Goal: Task Accomplishment & Management: Complete application form

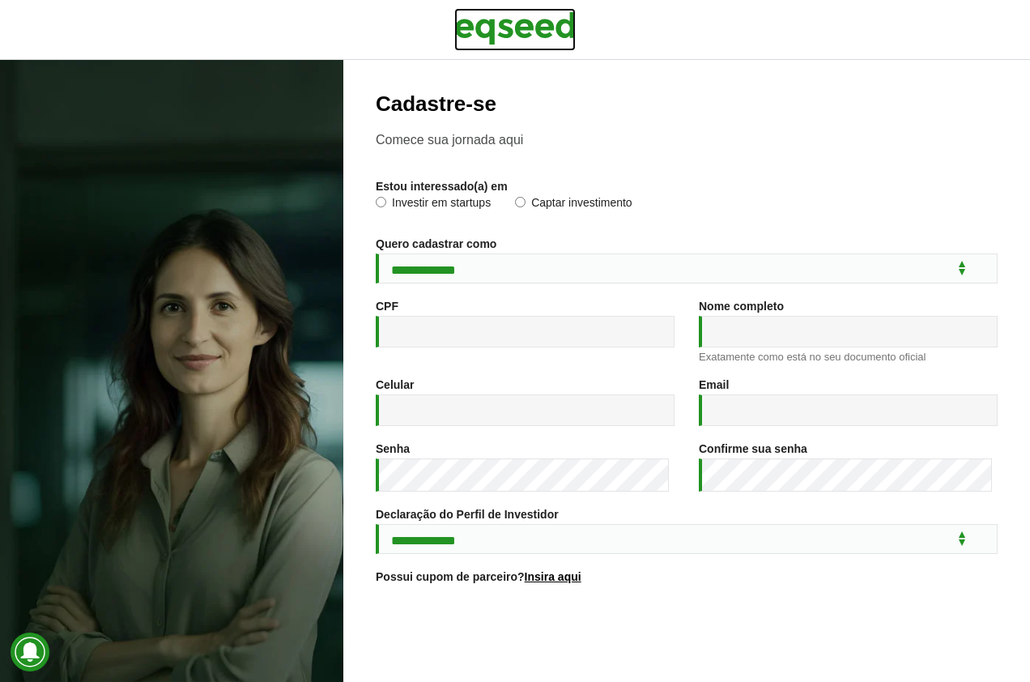
click at [521, 30] on img at bounding box center [515, 28] width 122 height 41
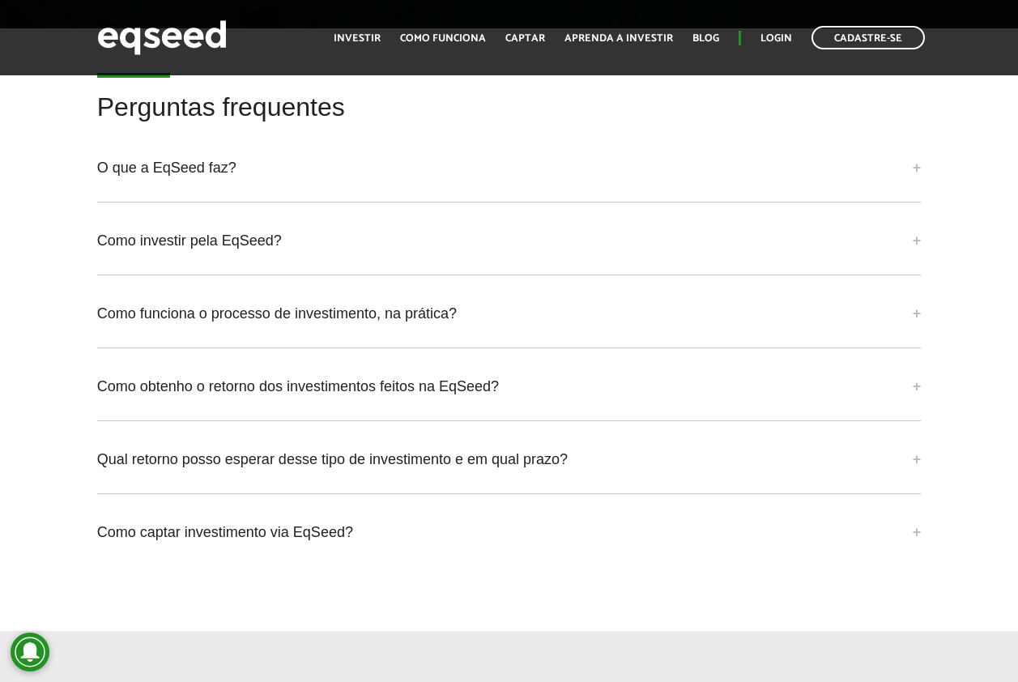
scroll to position [3646, 0]
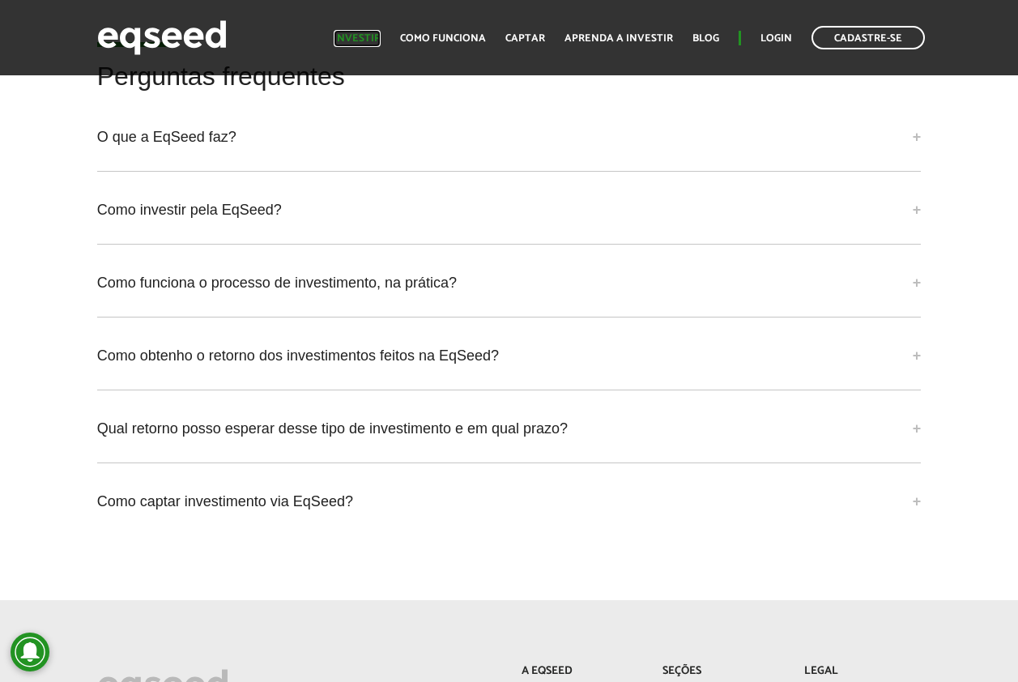
click at [367, 33] on link "Investir" at bounding box center [357, 38] width 47 height 11
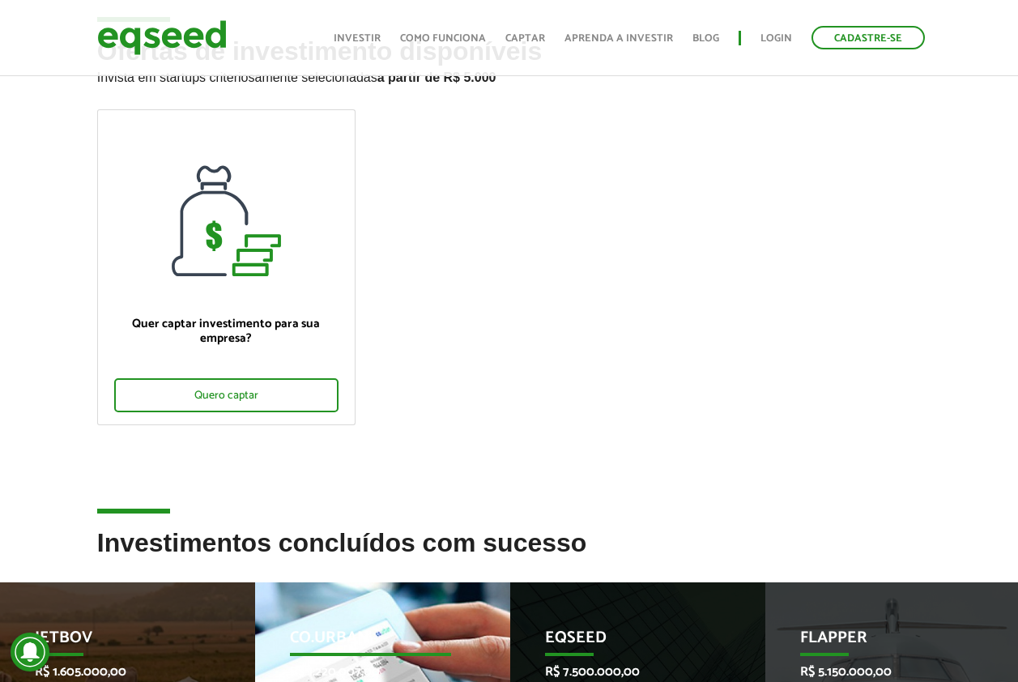
scroll to position [405, 0]
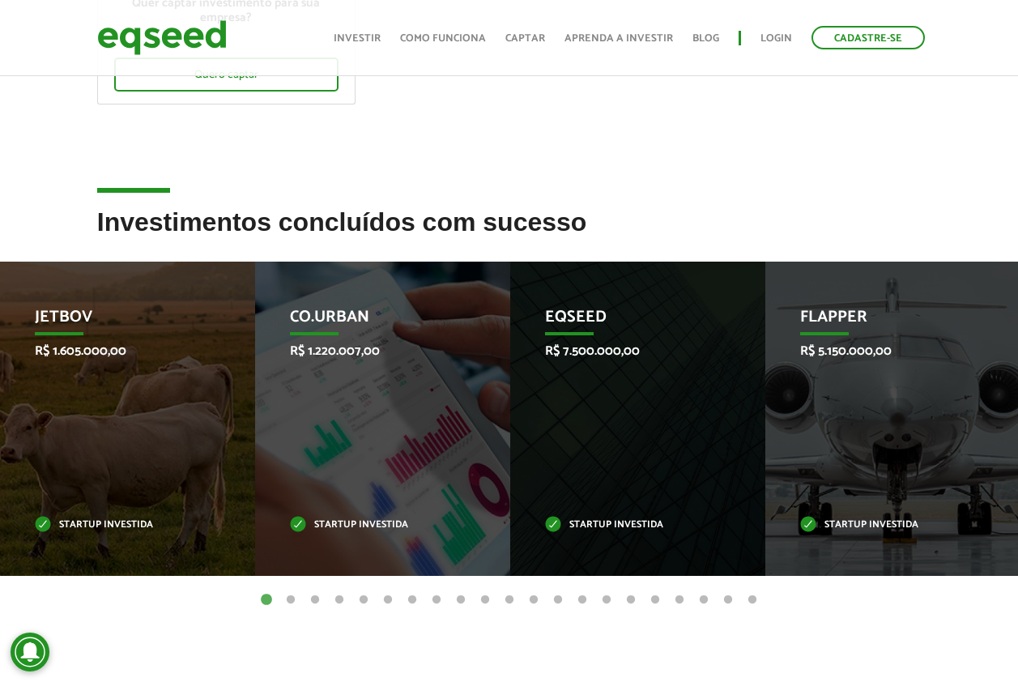
click at [292, 603] on button "2" at bounding box center [291, 600] width 16 height 16
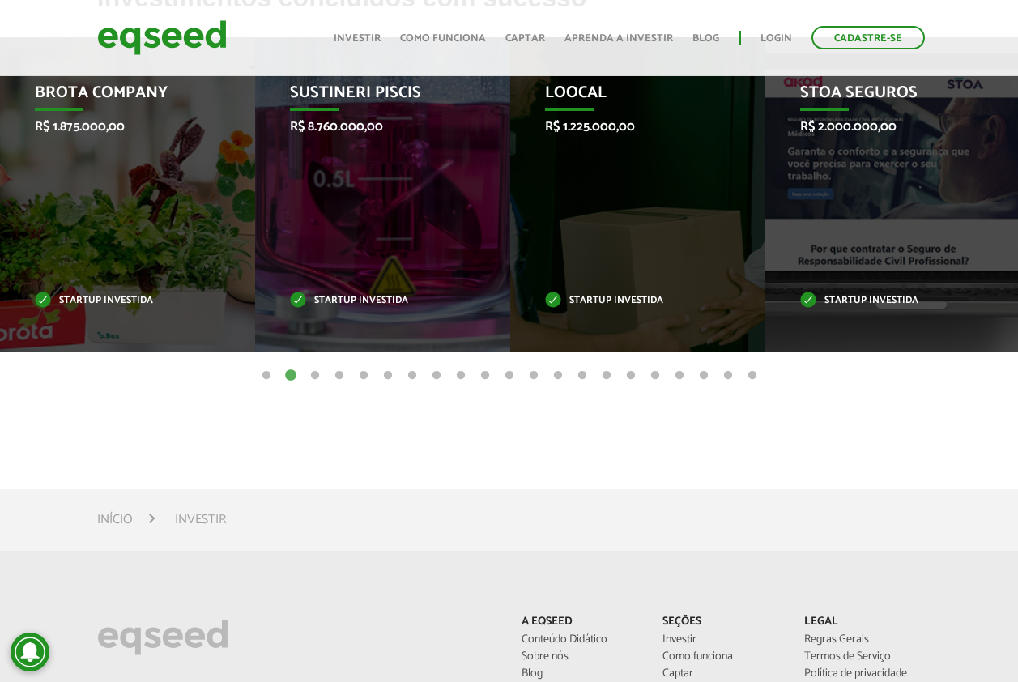
scroll to position [729, 0]
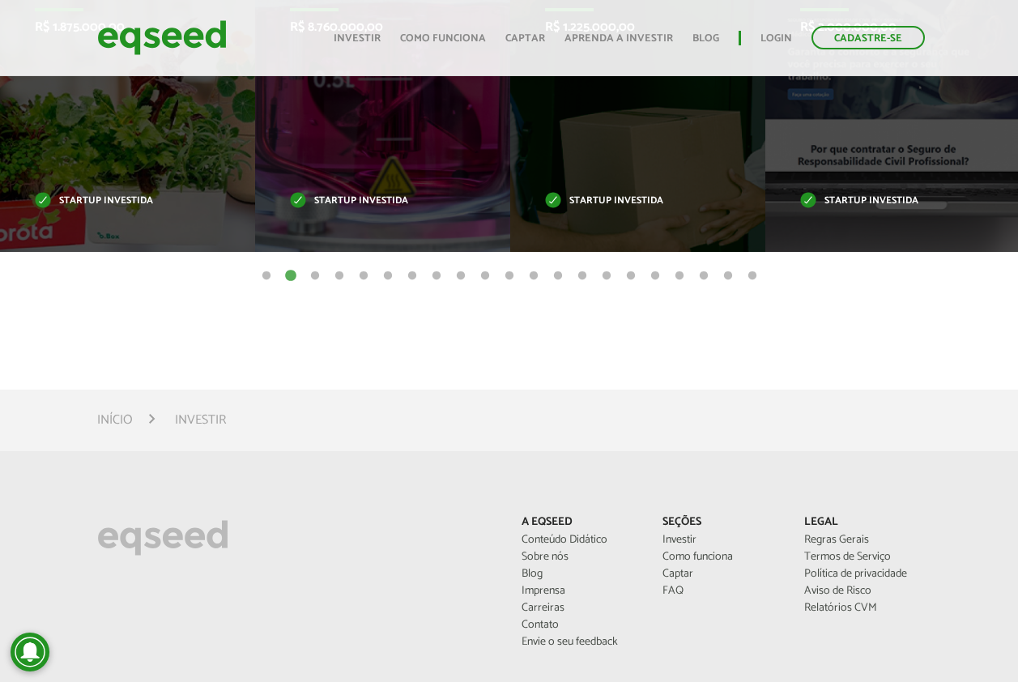
click at [311, 275] on button "3" at bounding box center [315, 276] width 16 height 16
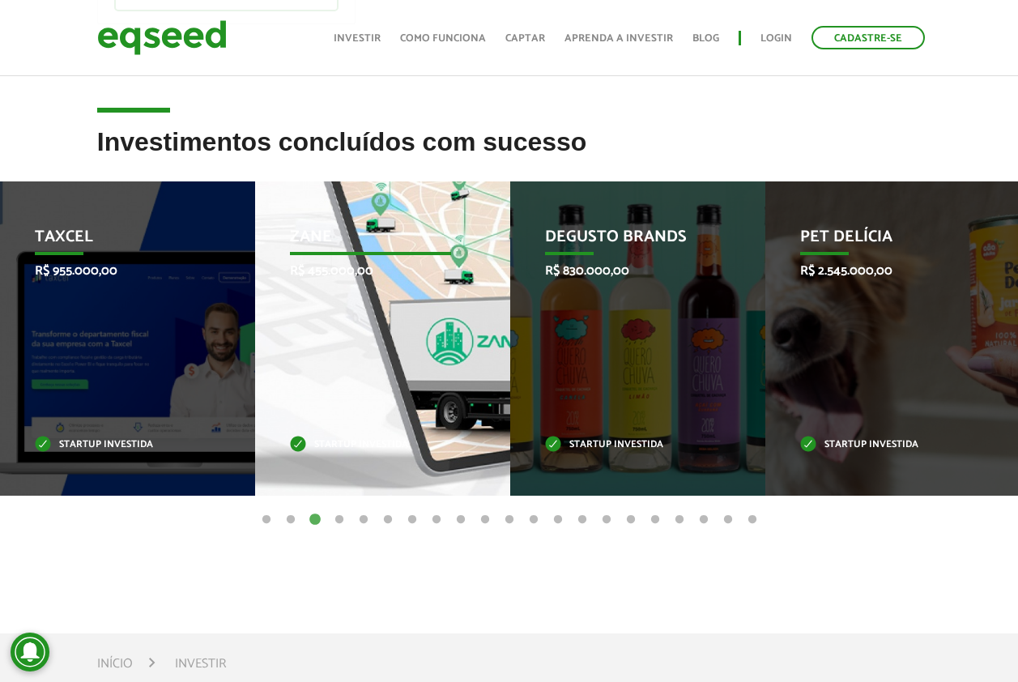
scroll to position [486, 0]
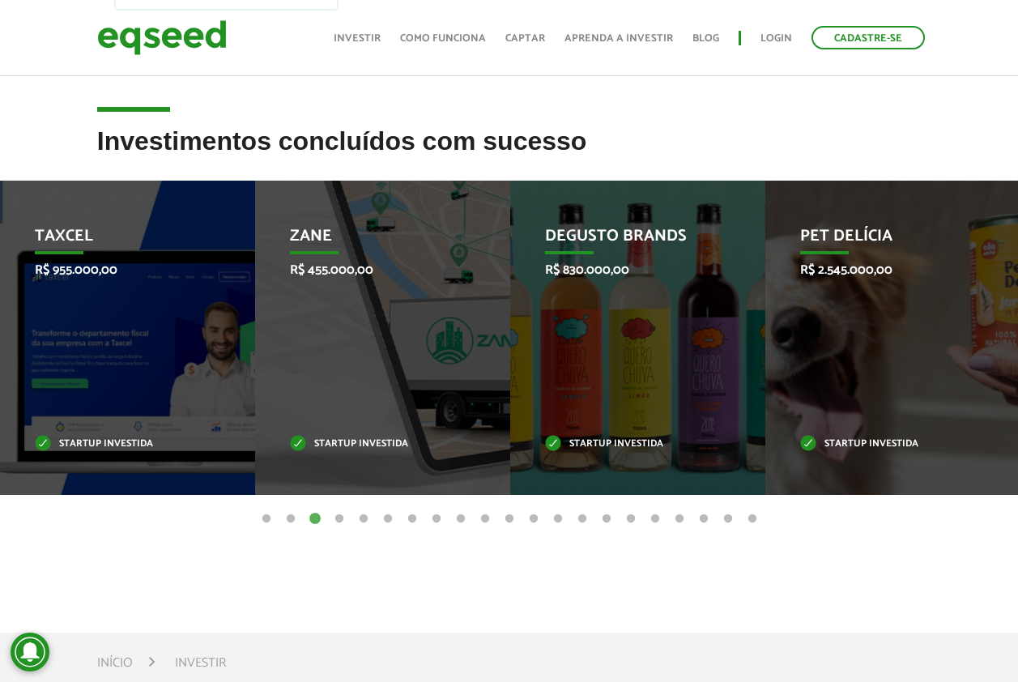
click at [337, 515] on button "4" at bounding box center [339, 519] width 16 height 16
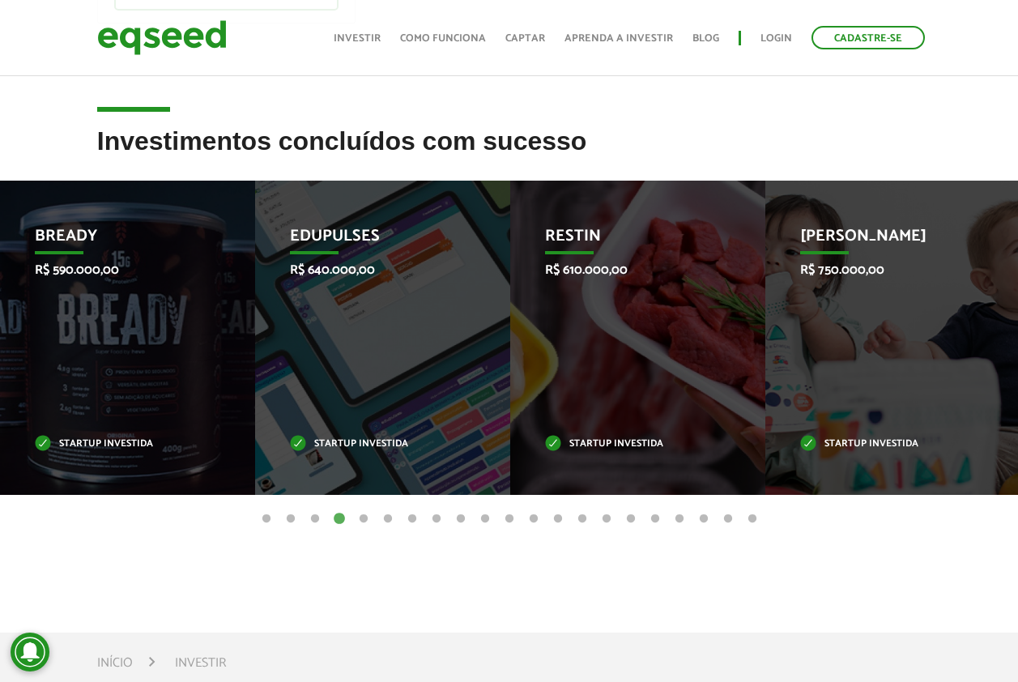
click at [361, 519] on button "5" at bounding box center [364, 519] width 16 height 16
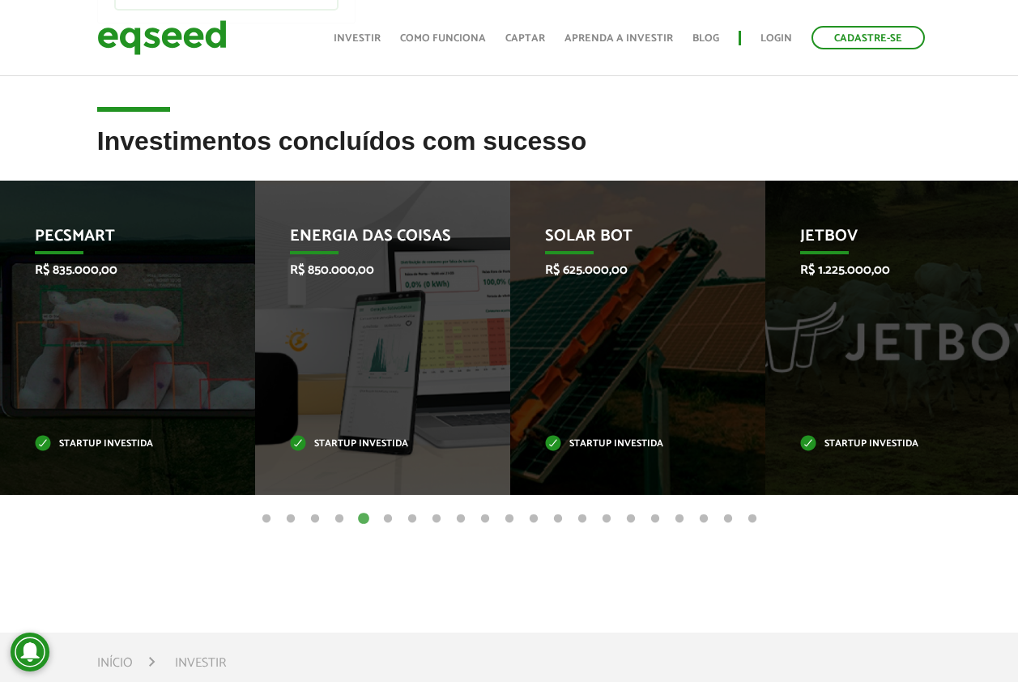
click at [388, 519] on button "6" at bounding box center [388, 519] width 16 height 16
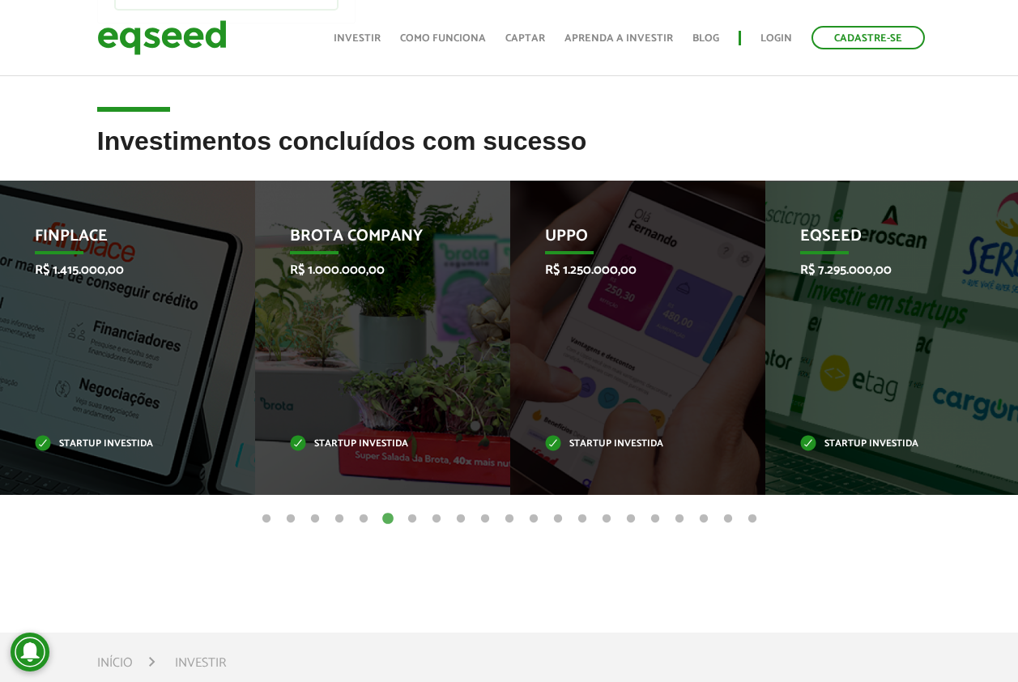
click at [412, 519] on button "7" at bounding box center [412, 519] width 16 height 16
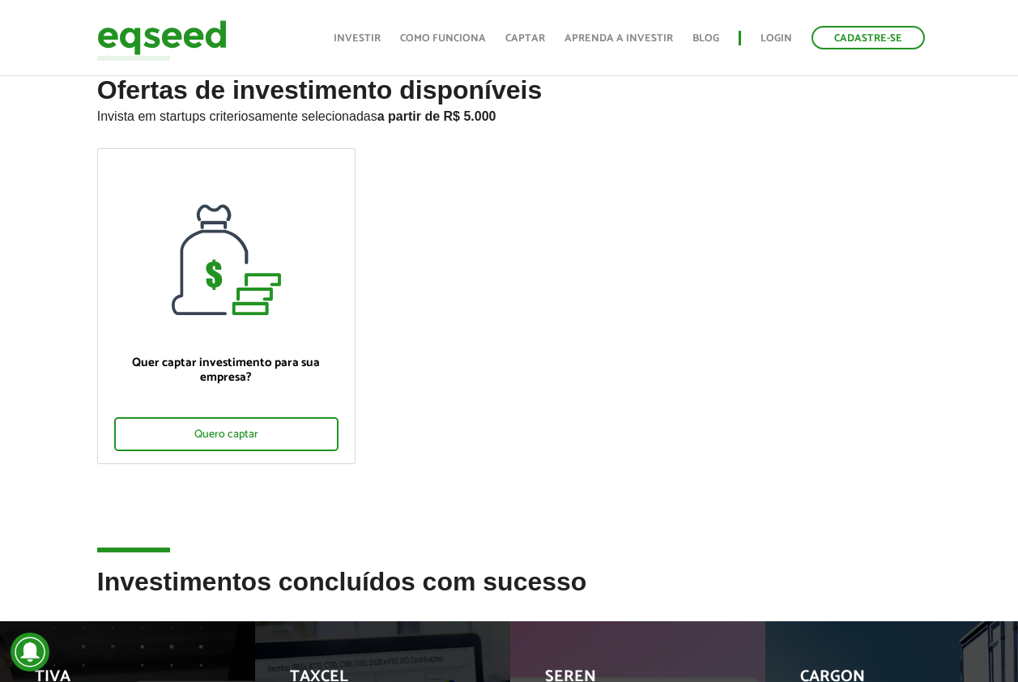
scroll to position [0, 0]
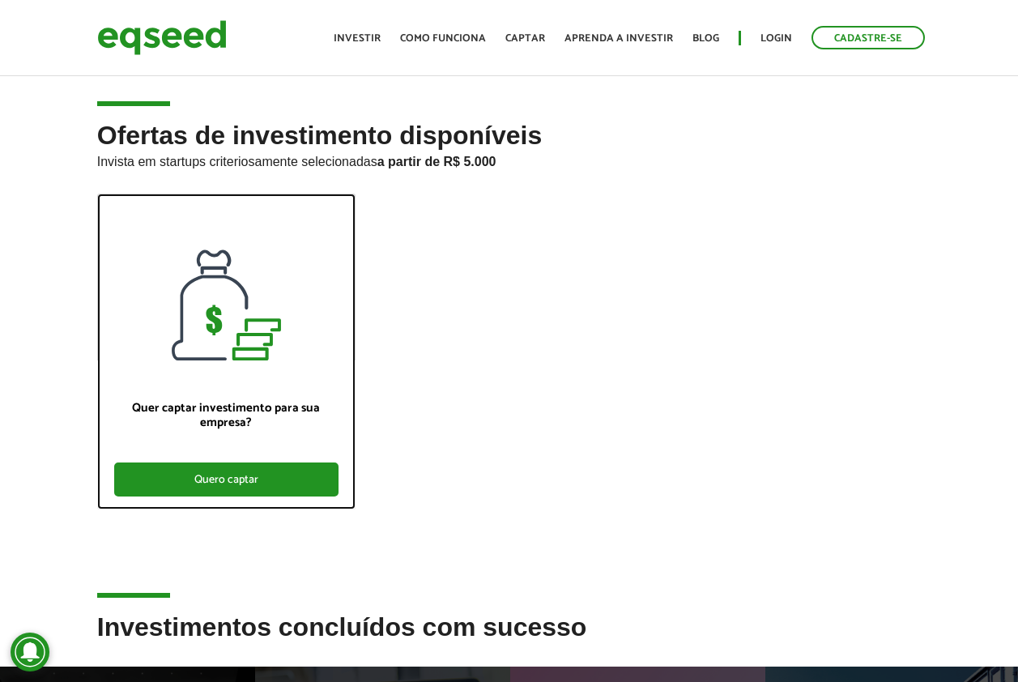
click at [226, 488] on div "Quero captar" at bounding box center [226, 480] width 224 height 34
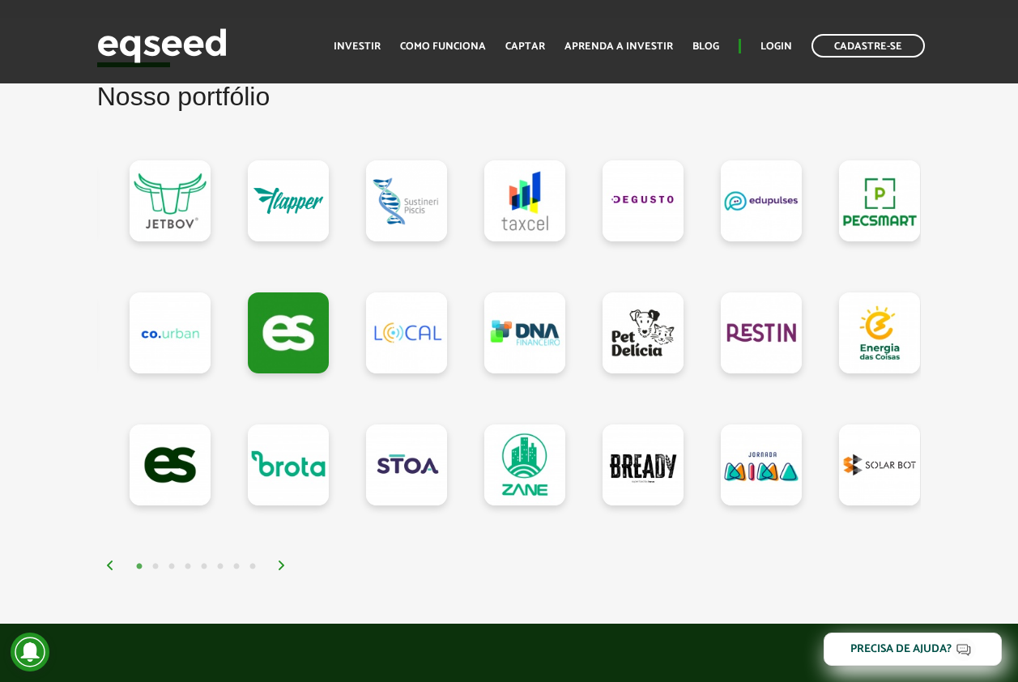
scroll to position [1458, 0]
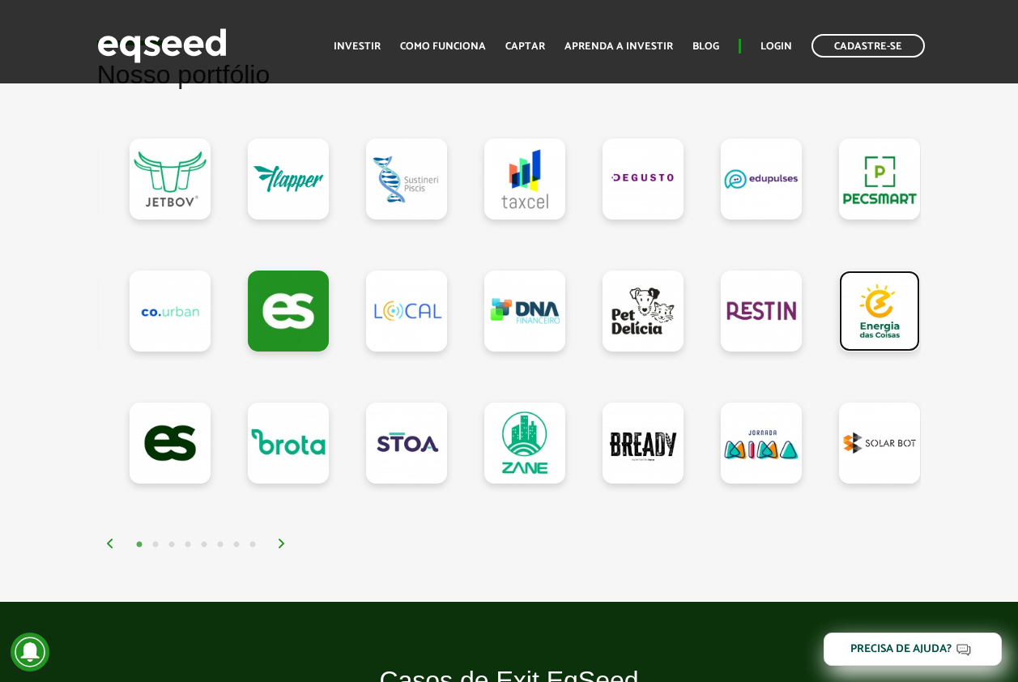
click at [880, 309] on link at bounding box center [879, 311] width 81 height 81
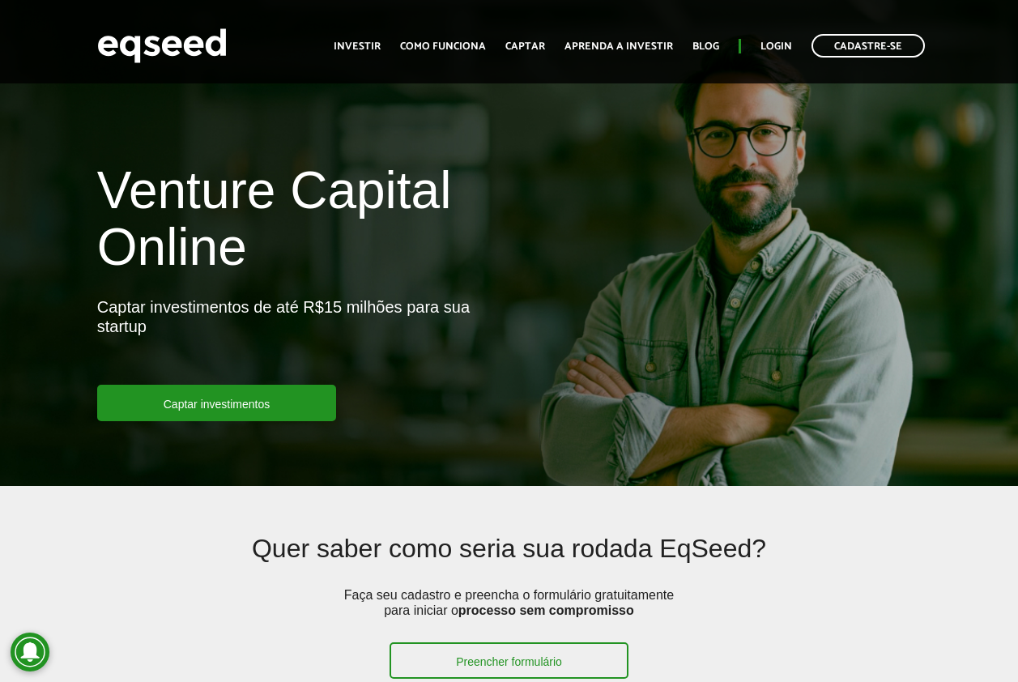
scroll to position [1458, 0]
